Goal: Task Accomplishment & Management: Use online tool/utility

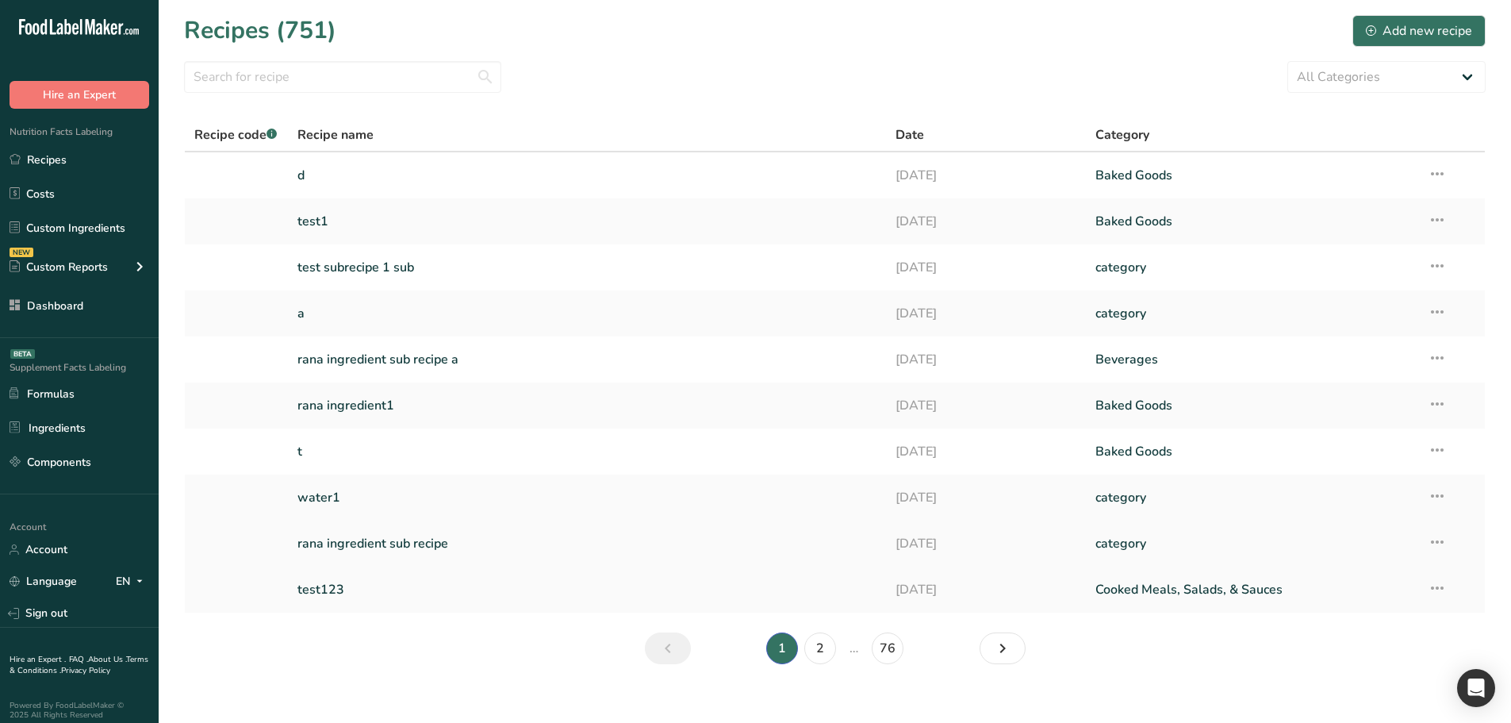
click at [381, 532] on link "rana ingredient sub recipe" at bounding box center [588, 543] width 580 height 33
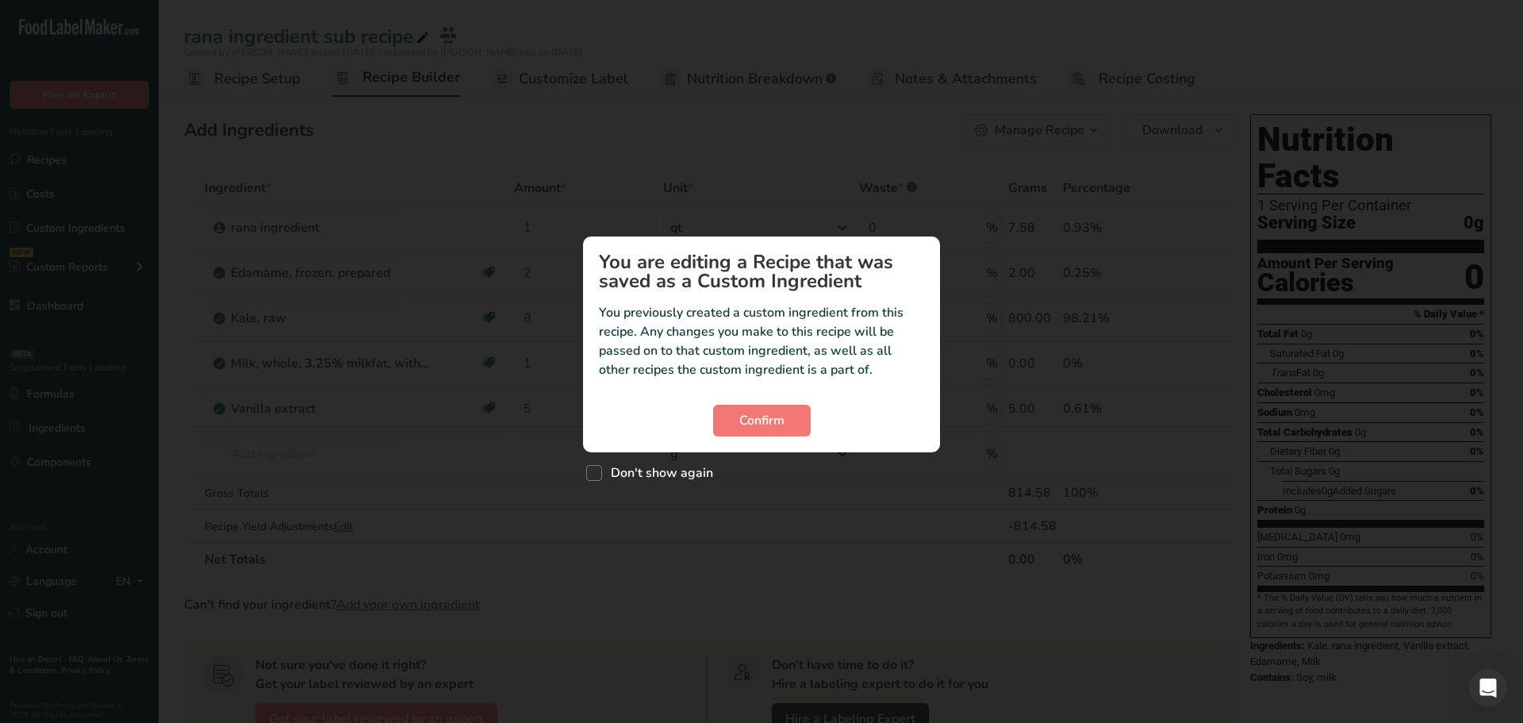
click at [768, 444] on section "You are editing a Recipe that was saved as a Custom Ingredient You previously c…" at bounding box center [761, 344] width 357 height 216
click at [774, 432] on button "Confirm" at bounding box center [762, 421] width 98 height 32
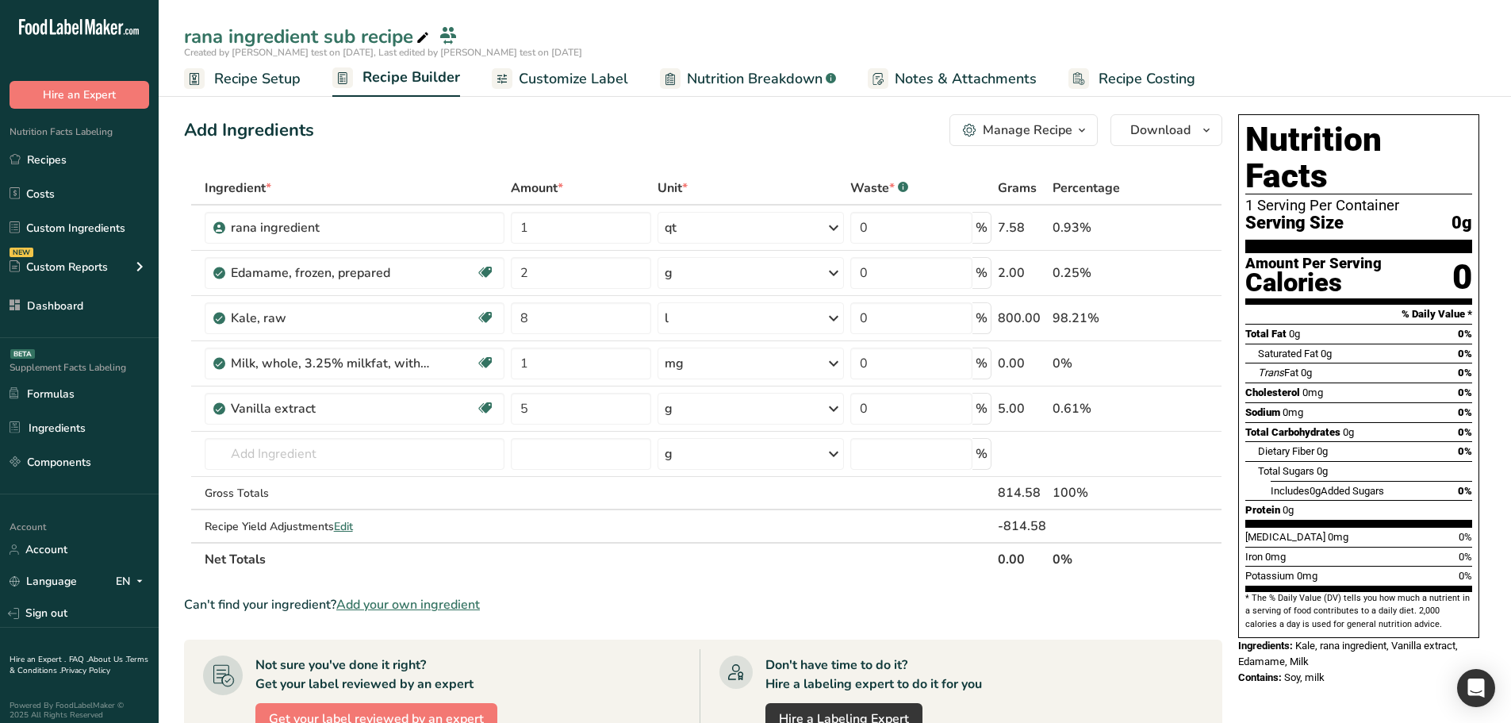
click at [624, 62] on ul "Recipe Setup Recipe Builder Customize Label Nutrition Breakdown .a-a{fill:#3473…" at bounding box center [835, 78] width 1353 height 37
click at [612, 92] on link "Customize Label" at bounding box center [560, 79] width 136 height 36
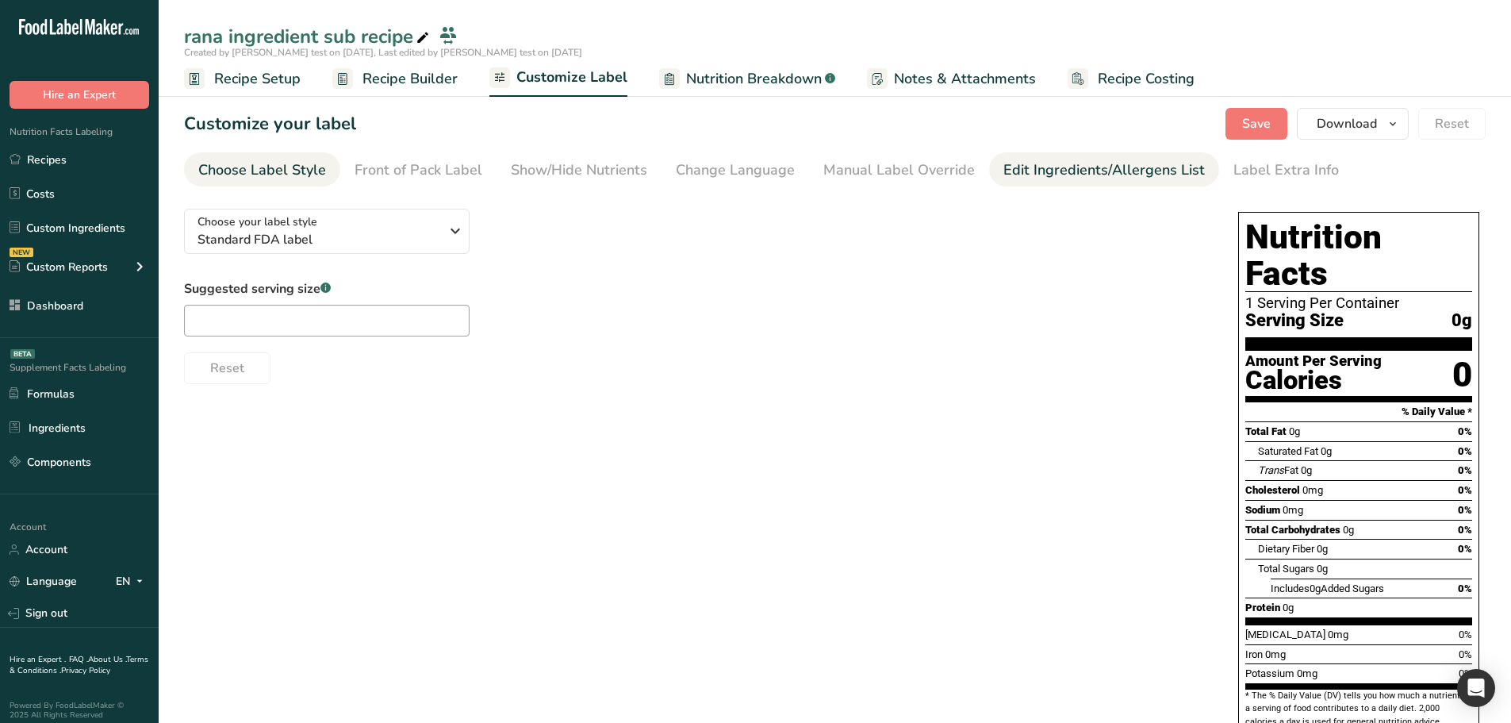
click at [1007, 164] on div "Edit Ingredients/Allergens List" at bounding box center [1105, 169] width 202 height 21
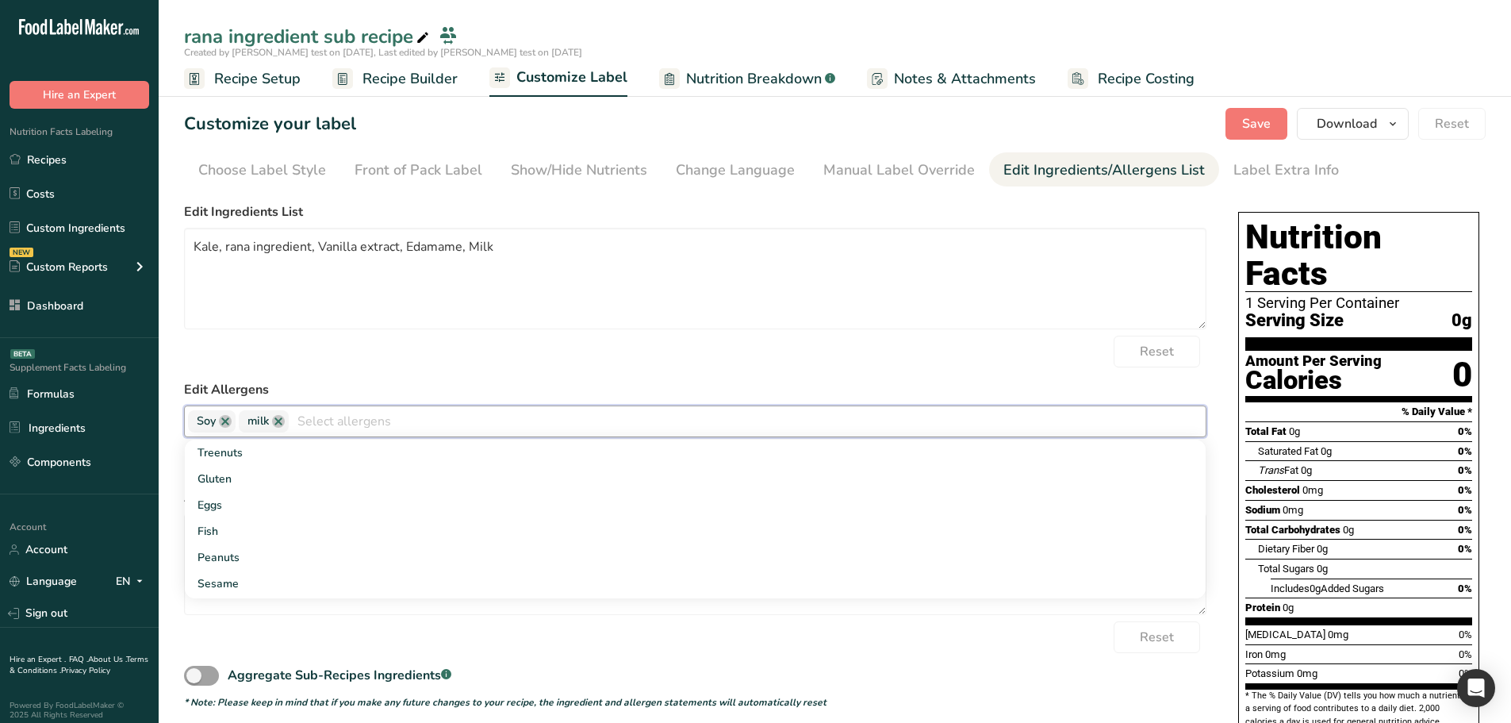
click at [330, 428] on input "text" at bounding box center [747, 421] width 917 height 25
click at [350, 506] on link "Eggs" at bounding box center [695, 505] width 1021 height 26
click at [527, 366] on div "Reset" at bounding box center [695, 352] width 1023 height 32
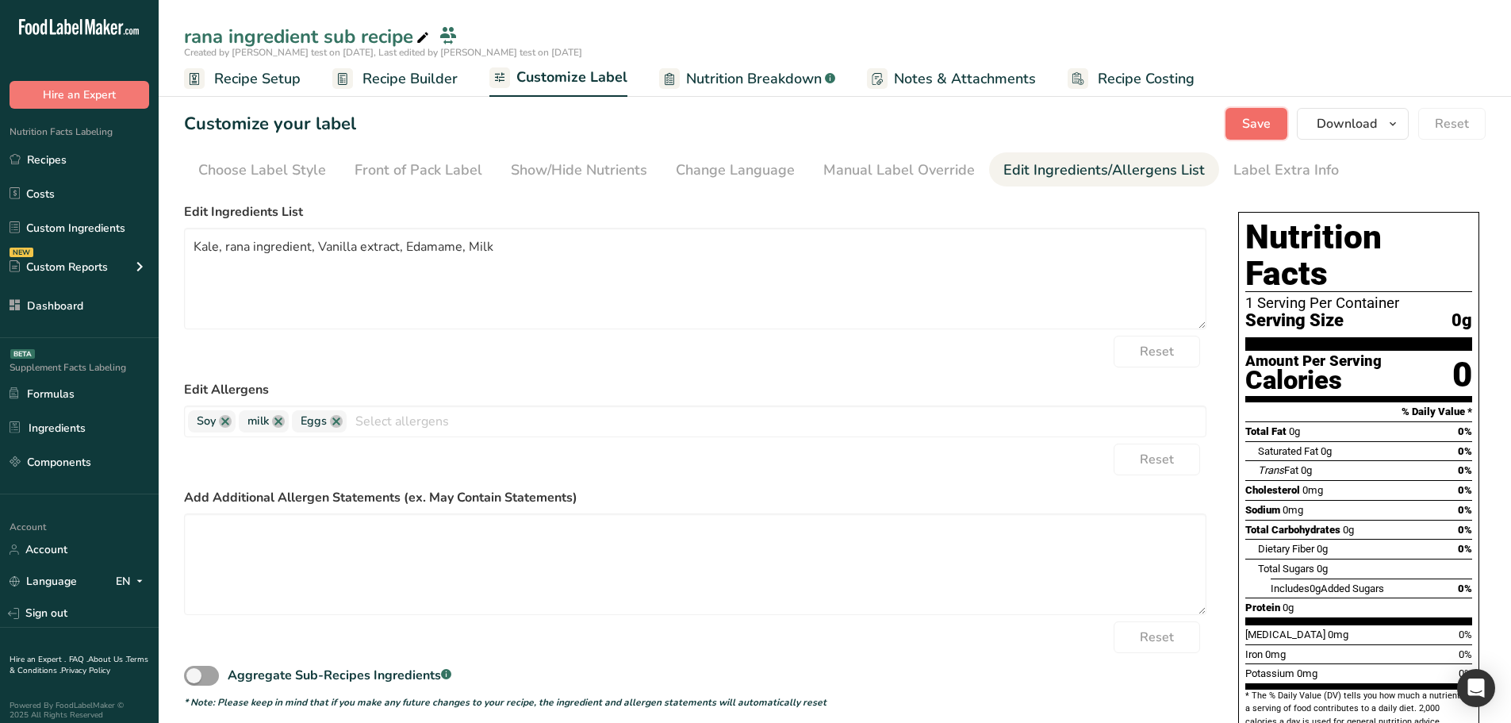
click at [1256, 132] on span "Save" at bounding box center [1256, 123] width 29 height 19
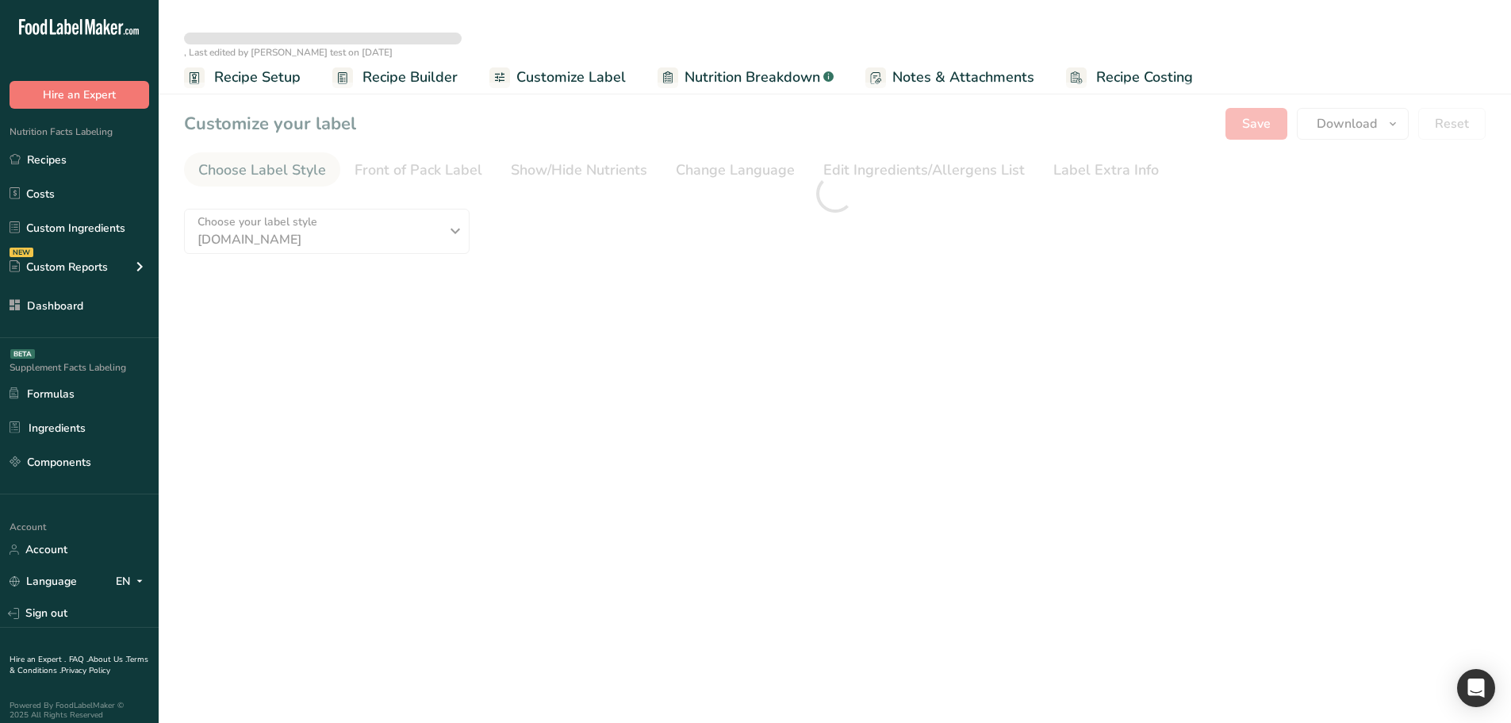
type textarea "Kale, rana ingredient, Vanilla extract, Edamame, Milk"
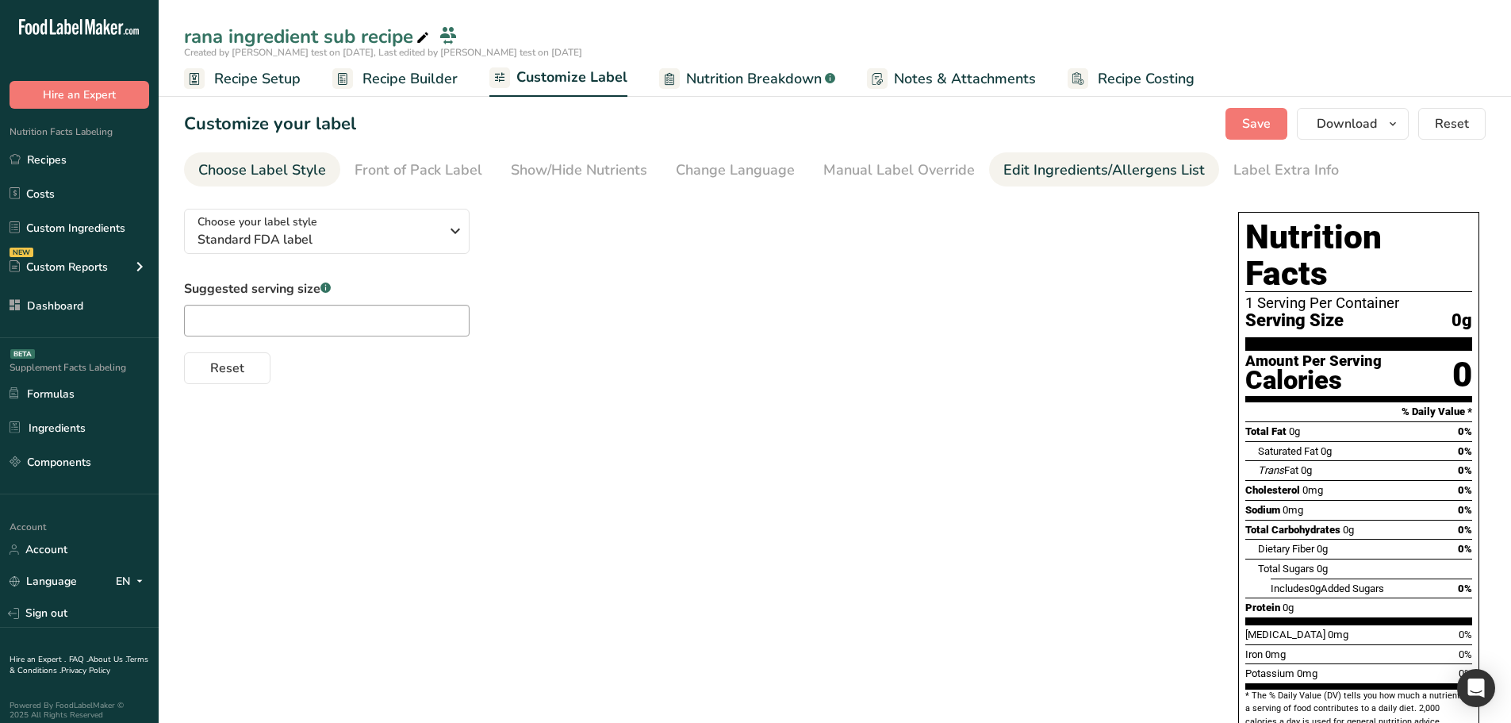
click at [1038, 172] on div "Edit Ingredients/Allergens List" at bounding box center [1105, 169] width 202 height 21
